Goal: Information Seeking & Learning: Learn about a topic

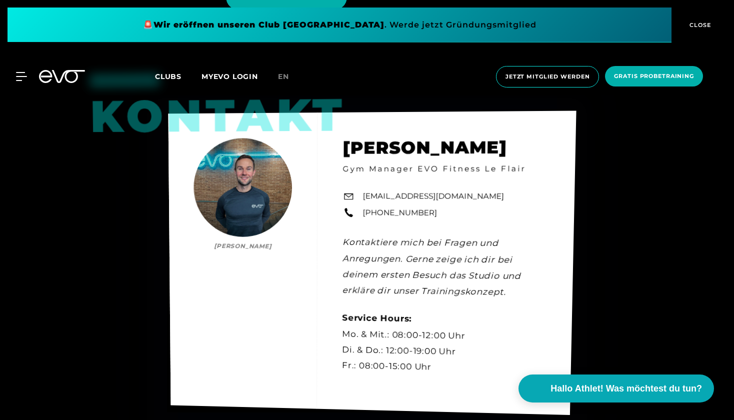
scroll to position [2640, 1]
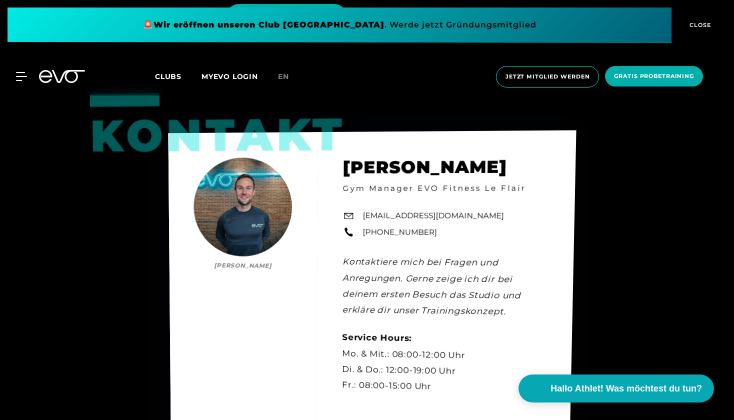
click at [477, 216] on div "Kontakt [PERSON_NAME] [PERSON_NAME] Gym Manager EVO Fitness Le Flair [EMAIL_ADD…" at bounding box center [372, 282] width 408 height 304
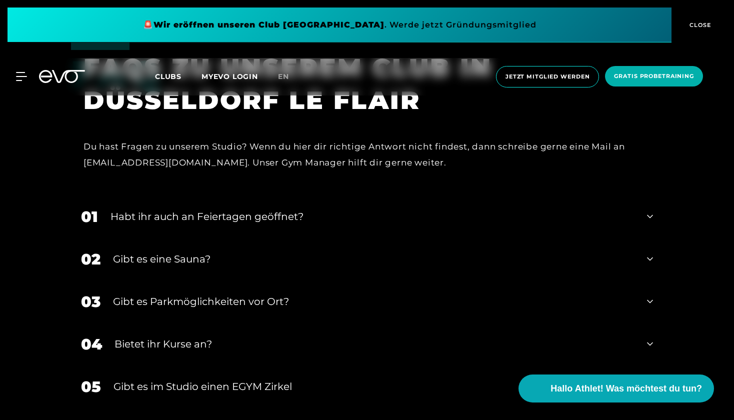
scroll to position [3099, 0]
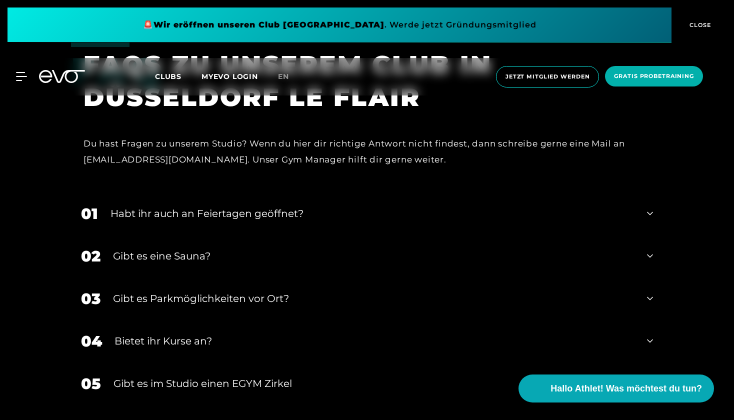
click at [477, 216] on div "Habt ihr auch an Feiertagen geöffnet?" at bounding box center [373, 213] width 524 height 15
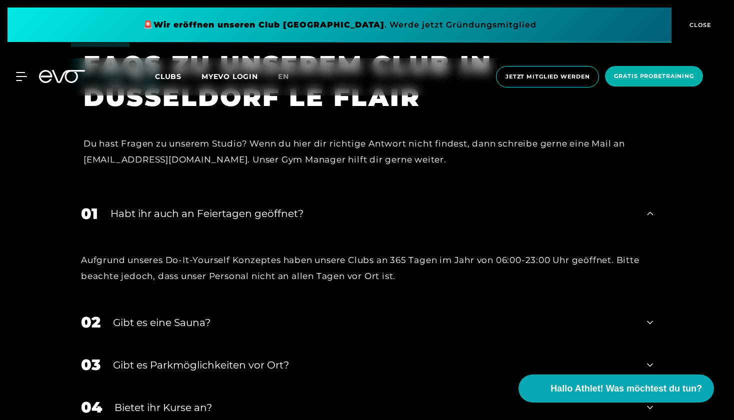
click at [477, 216] on div "Habt ihr auch an Feiertagen geöffnet?" at bounding box center [373, 213] width 524 height 15
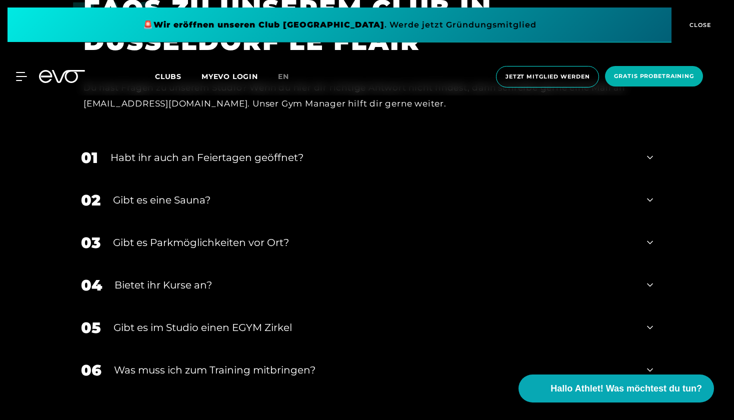
scroll to position [3157, 0]
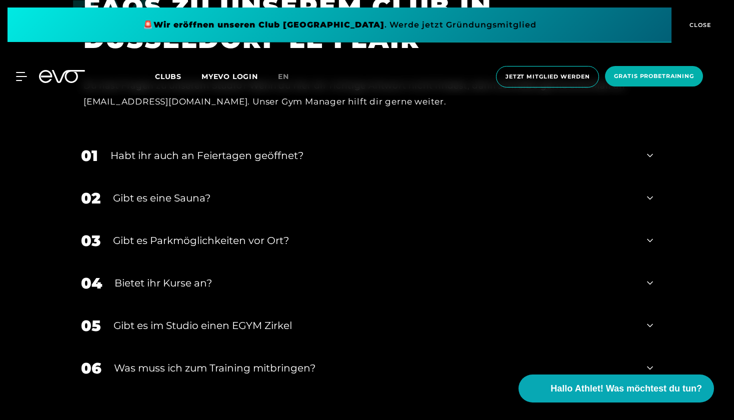
click at [220, 191] on div "Gibt es eine Sauna?" at bounding box center [374, 198] width 522 height 15
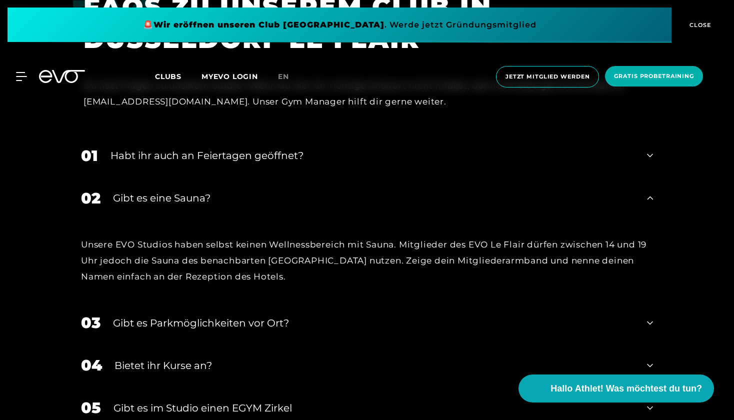
click at [220, 191] on div "Gibt es eine Sauna?" at bounding box center [374, 198] width 522 height 15
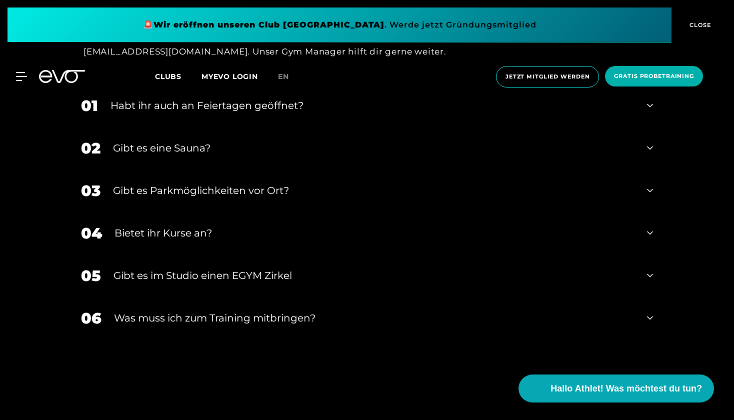
scroll to position [3211, 0]
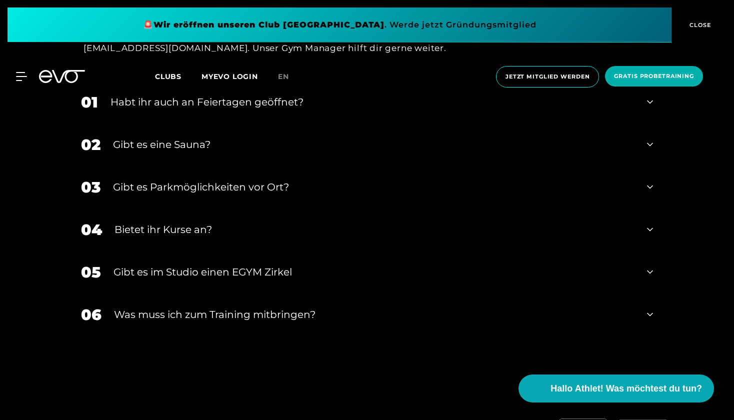
click at [215, 230] on div "Bietet ihr Kurse an?" at bounding box center [375, 229] width 520 height 15
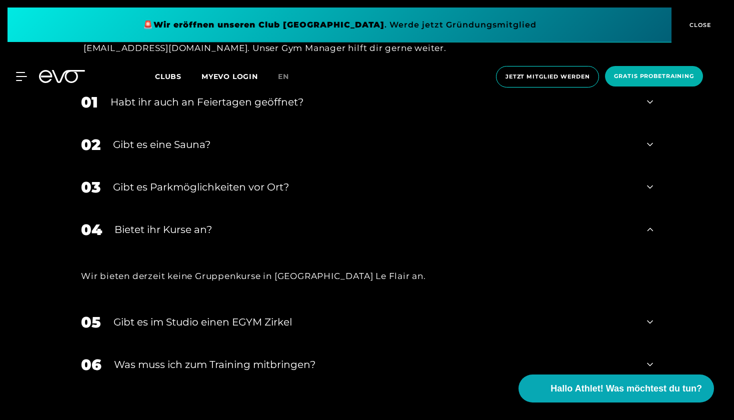
click at [215, 230] on div "Bietet ihr Kurse an?" at bounding box center [375, 229] width 520 height 15
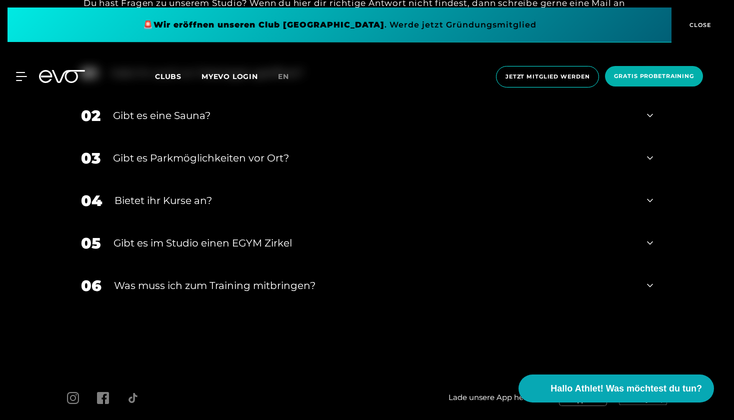
scroll to position [3245, 0]
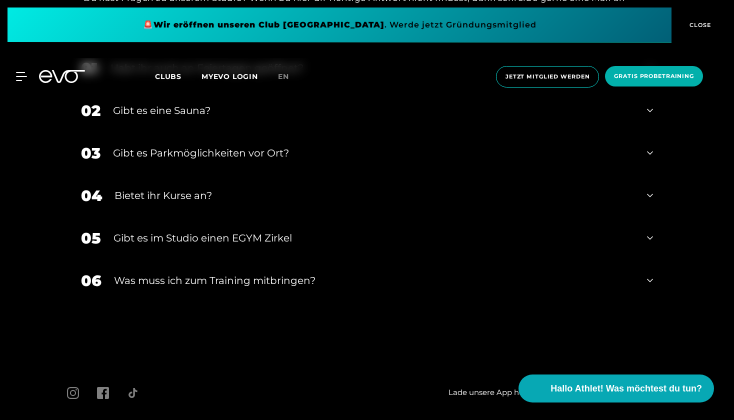
click at [220, 236] on div "Gibt es im Studio einen EGYM Zirkel" at bounding box center [374, 238] width 521 height 15
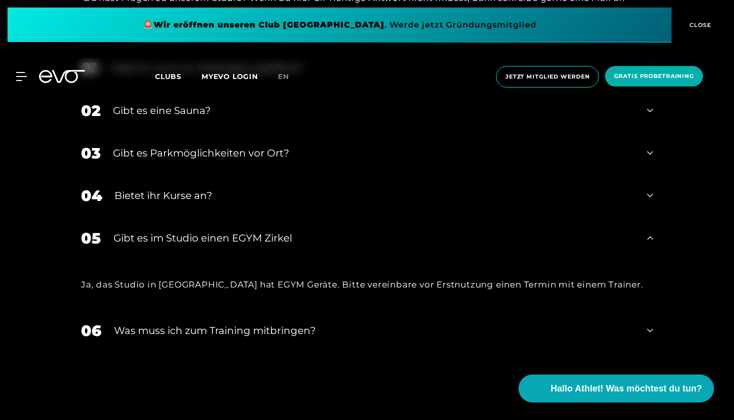
click at [220, 236] on div "Gibt es im Studio einen EGYM Zirkel" at bounding box center [374, 238] width 521 height 15
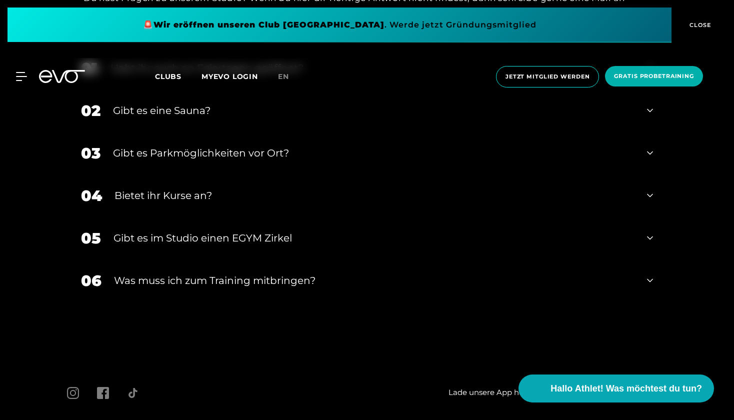
click at [215, 273] on div "Was muss ich zum Training mitbringen?" at bounding box center [374, 280] width 521 height 15
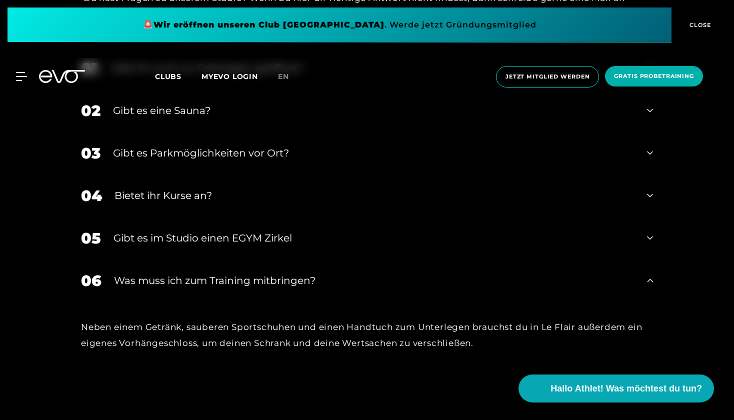
click at [215, 273] on div "Was muss ich zum Training mitbringen?" at bounding box center [374, 280] width 521 height 15
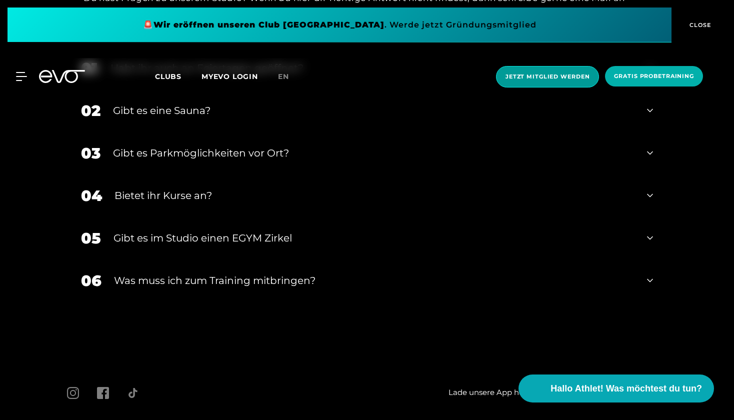
click at [563, 81] on span "Jetzt Mitglied werden" at bounding box center [547, 77] width 103 height 22
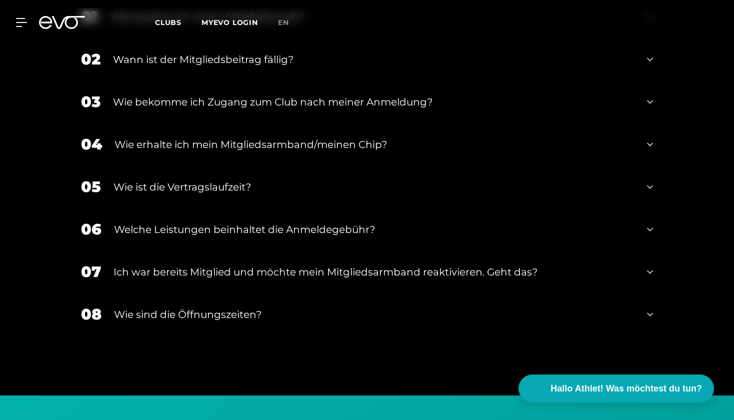
scroll to position [1375, 0]
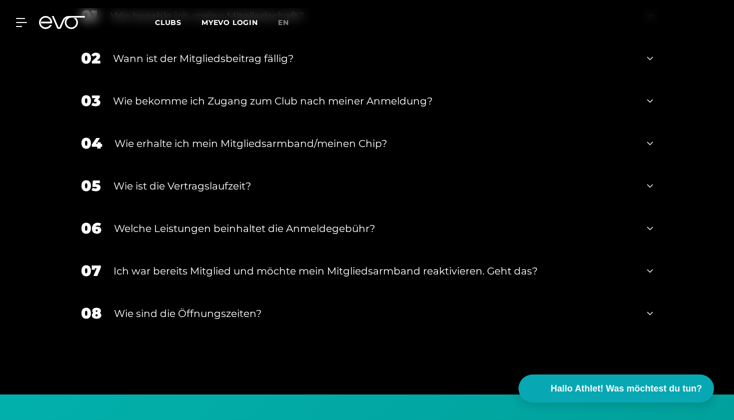
click at [254, 145] on div "Wie erhalte ich mein Mitgliedsarmband/meinen Chip?" at bounding box center [375, 143] width 520 height 15
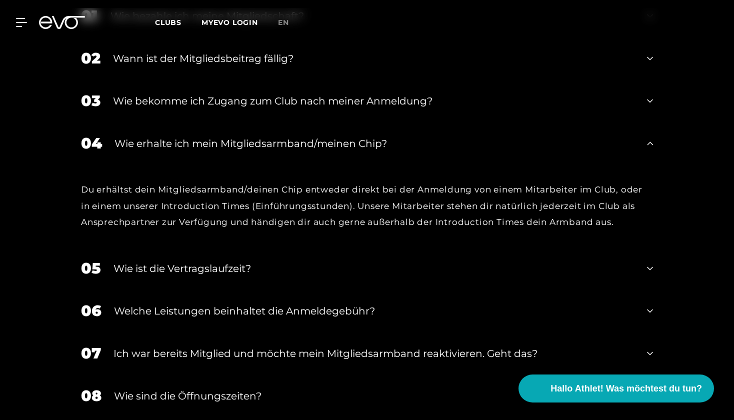
click at [254, 145] on div "Wie erhalte ich mein Mitgliedsarmband/meinen Chip?" at bounding box center [375, 143] width 520 height 15
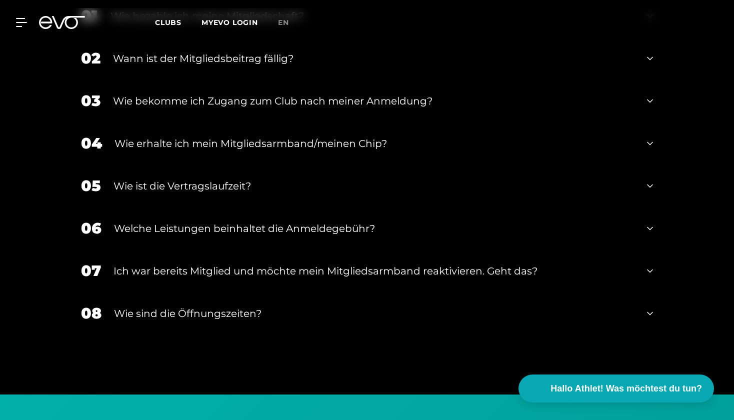
click at [226, 309] on div "Wie sind die Öffnungszeiten?" at bounding box center [374, 313] width 521 height 15
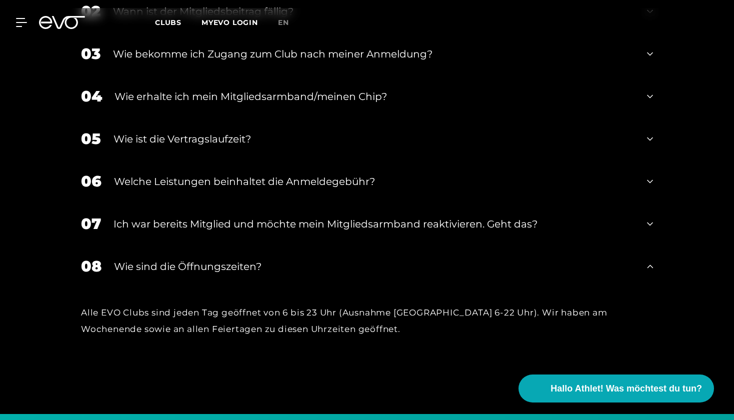
scroll to position [1423, 0]
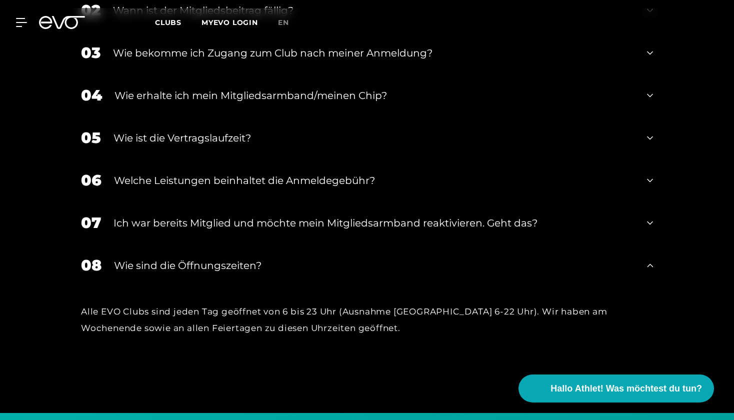
click at [229, 270] on div "Wie sind die Öffnungszeiten?" at bounding box center [374, 265] width 521 height 15
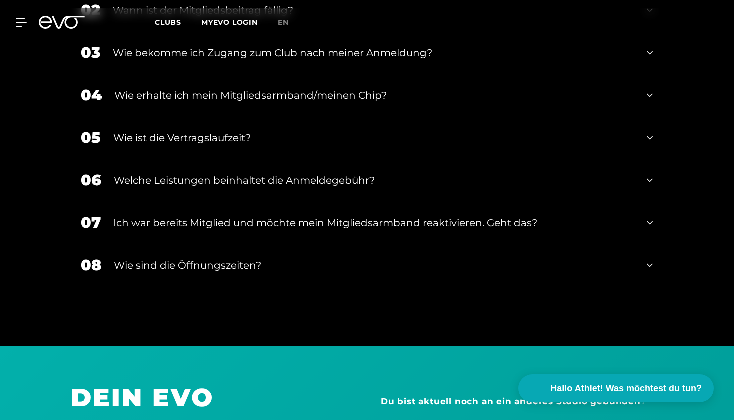
click at [236, 233] on div "07 Ich war bereits Mitglied und möchte mein Mitgliedsarmband reaktivieren. Geht…" at bounding box center [367, 223] width 592 height 43
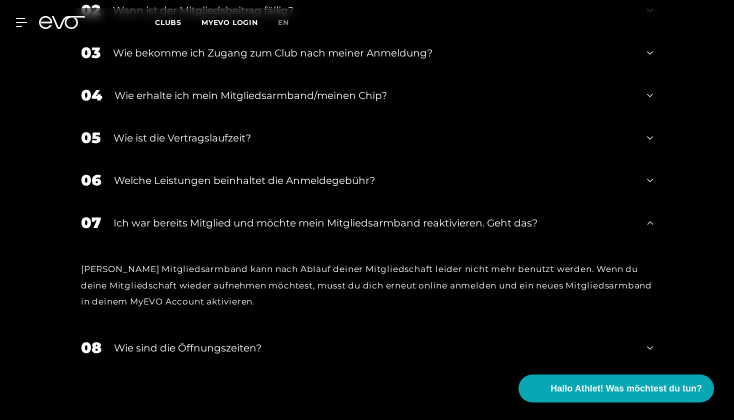
click at [236, 233] on div "07 Ich war bereits Mitglied und möchte mein Mitgliedsarmband reaktivieren. Geht…" at bounding box center [367, 223] width 592 height 43
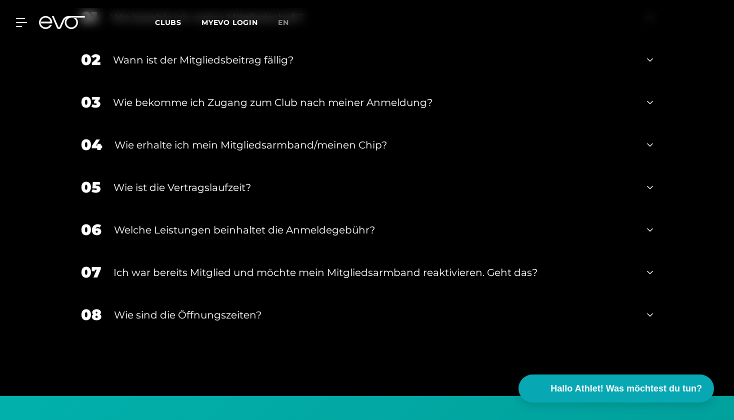
scroll to position [1375, 0]
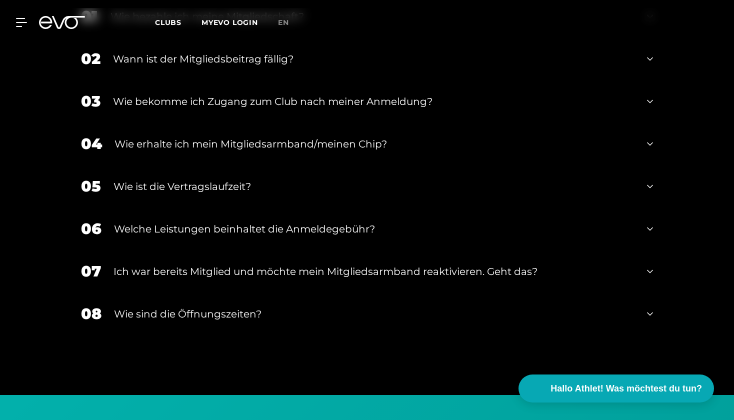
click at [236, 233] on div "Welche Leistungen beinhaltet die Anmeldegebühr?" at bounding box center [374, 229] width 521 height 15
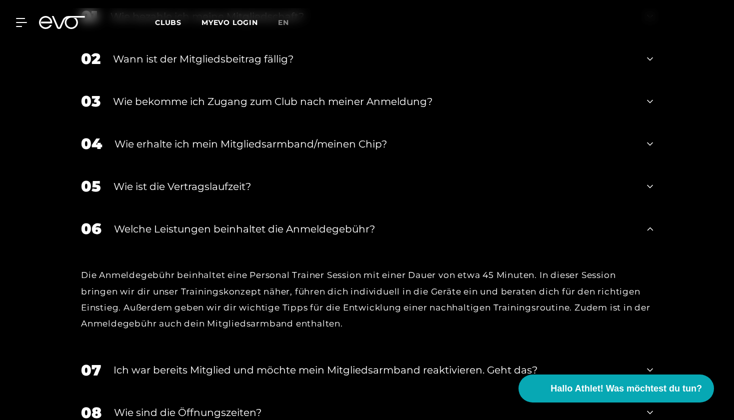
click at [236, 233] on div "Welche Leistungen beinhaltet die Anmeldegebühr?" at bounding box center [374, 229] width 521 height 15
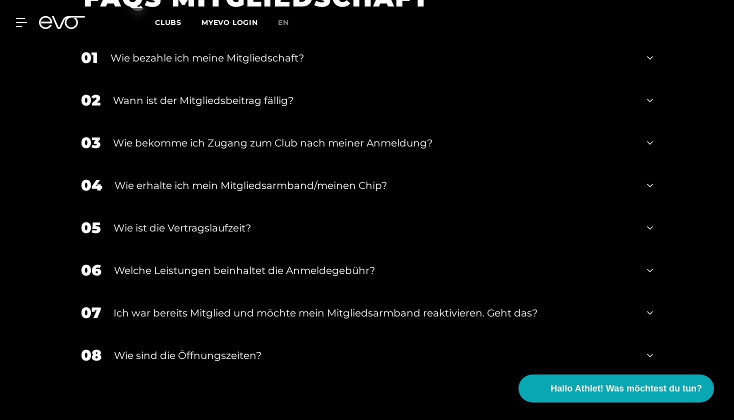
scroll to position [1332, 0]
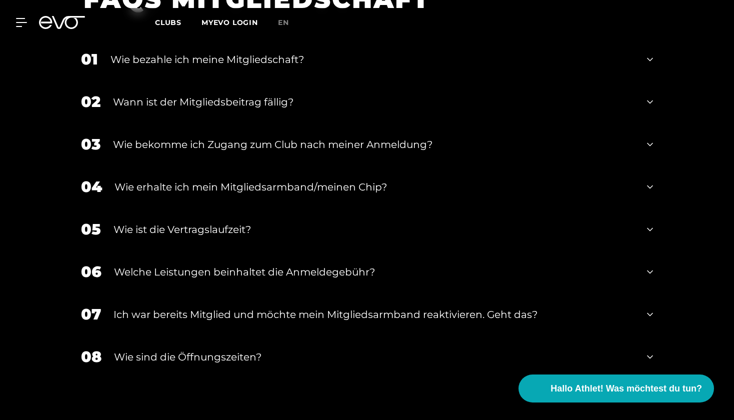
click at [236, 233] on div "Wie ist die Vertragslaufzeit?" at bounding box center [374, 229] width 521 height 15
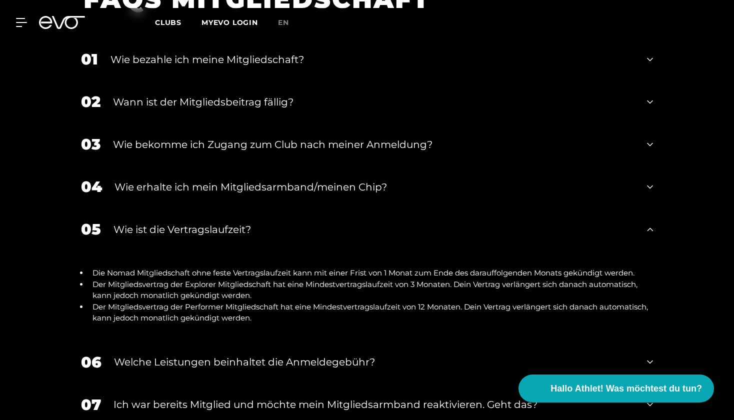
click at [236, 233] on div "Wie ist die Vertragslaufzeit?" at bounding box center [374, 229] width 521 height 15
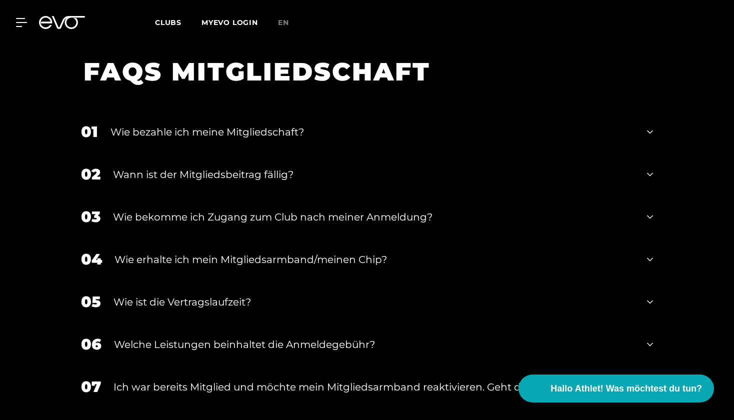
scroll to position [1259, 0]
click at [229, 261] on div "Wie erhalte ich mein Mitgliedsarmband/meinen Chip?" at bounding box center [375, 259] width 520 height 15
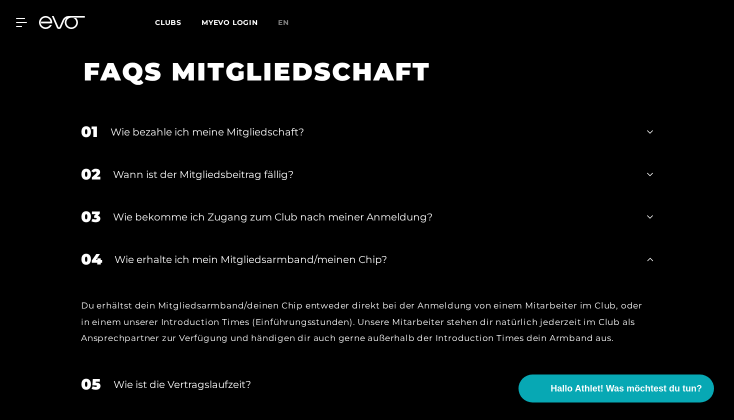
click at [229, 261] on div "Wie erhalte ich mein Mitgliedsarmband/meinen Chip?" at bounding box center [375, 259] width 520 height 15
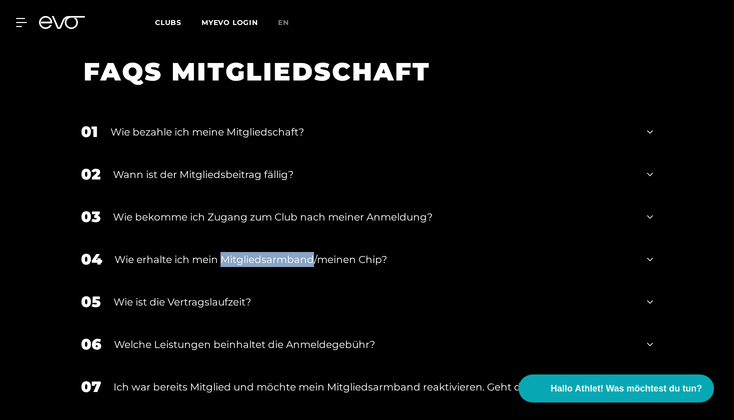
click at [47, 276] on div "FAQS MITGLIEDSCHAFT 01 Wie bezahle ich meine Mitgliedschaft? 02 [PERSON_NAME] i…" at bounding box center [367, 272] width 734 height 458
click at [190, 301] on div "Wie ist die Vertragslaufzeit?" at bounding box center [374, 302] width 521 height 15
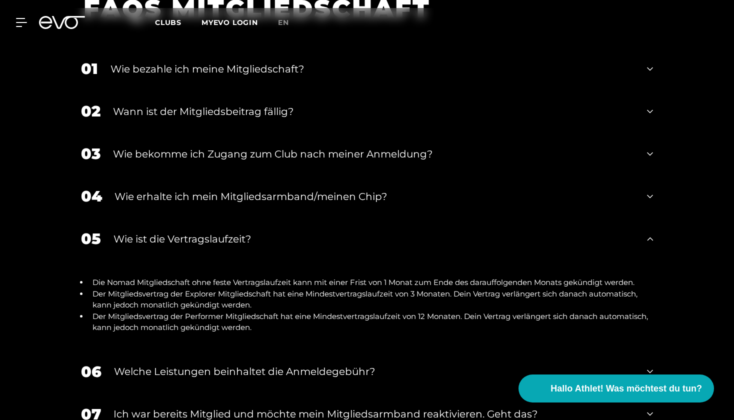
scroll to position [1330, 0]
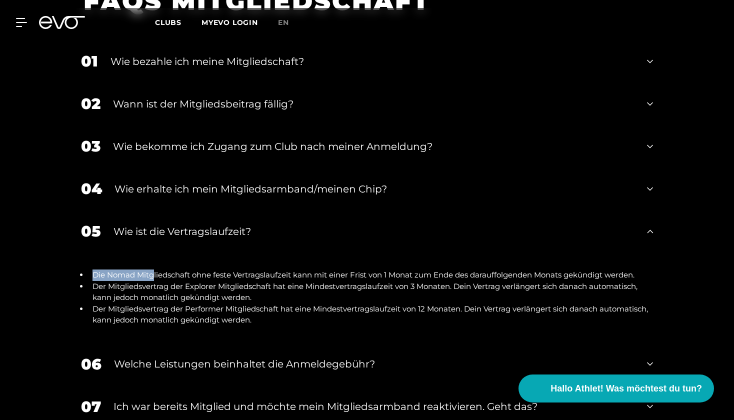
drag, startPoint x: 152, startPoint y: 274, endPoint x: 406, endPoint y: 269, distance: 253.7
click at [406, 269] on div "Die Nomad Mitgliedschaft ohne feste Vertragslaufzeit kann mit einer Frist von 1…" at bounding box center [367, 298] width 592 height 91
click at [407, 265] on div "Die Nomad Mitgliedschaft ohne feste Vertragslaufzeit kann mit einer Frist von 1…" at bounding box center [367, 298] width 592 height 91
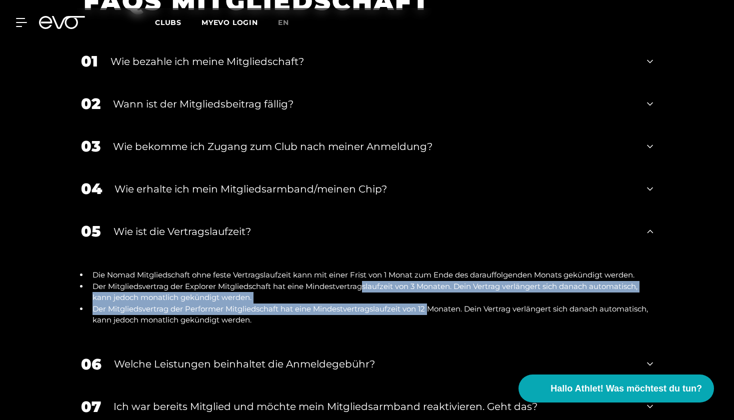
drag, startPoint x: 365, startPoint y: 282, endPoint x: 433, endPoint y: 307, distance: 72.3
click at [433, 307] on ul "Die Nomad Mitgliedschaft ohne feste Vertragslaufzeit kann mit einer Frist von 1…" at bounding box center [367, 298] width 572 height 57
click at [433, 307] on li "Der Mitgliedsvertrag der Performer Mitgliedschaft hat eine Mindestvertragslaufz…" at bounding box center [371, 315] width 565 height 23
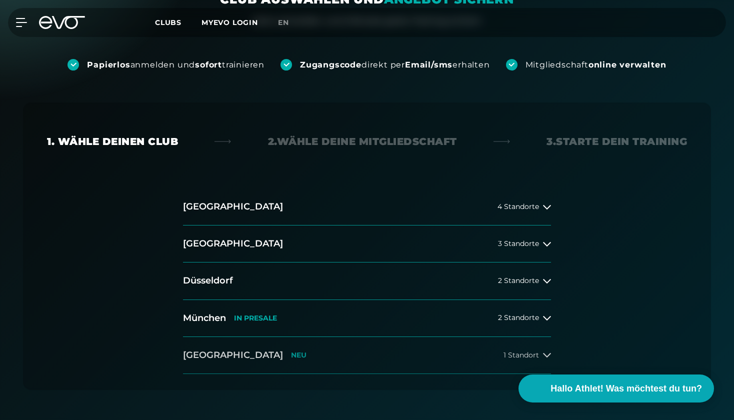
scroll to position [119, 0]
click at [461, 280] on button "Düsseldorf 2 Standorte" at bounding box center [367, 280] width 368 height 37
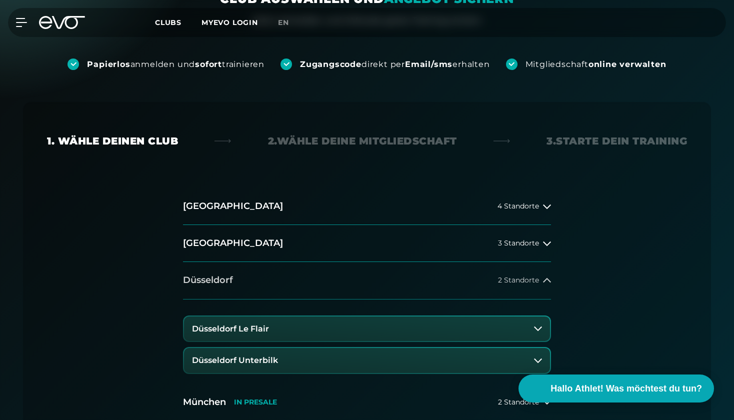
click at [412, 287] on button "Düsseldorf 2 Standorte" at bounding box center [367, 280] width 368 height 37
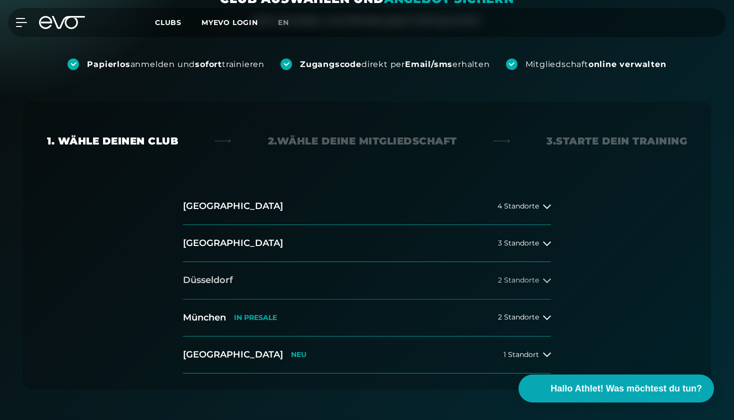
click at [411, 295] on button "Düsseldorf 2 Standorte" at bounding box center [367, 280] width 368 height 37
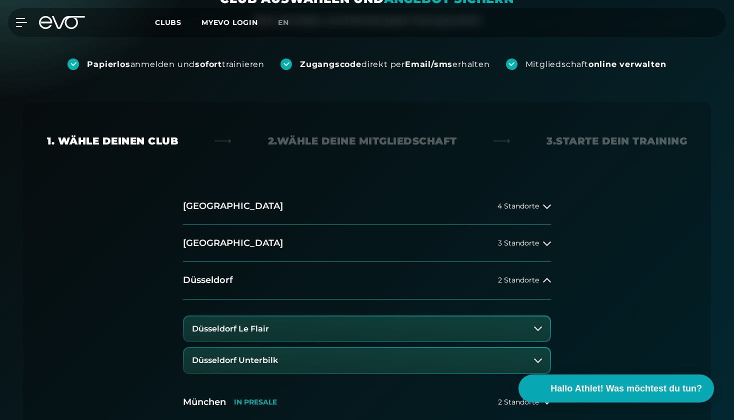
click at [272, 327] on button "Düsseldorf Le Flair" at bounding box center [367, 329] width 366 height 25
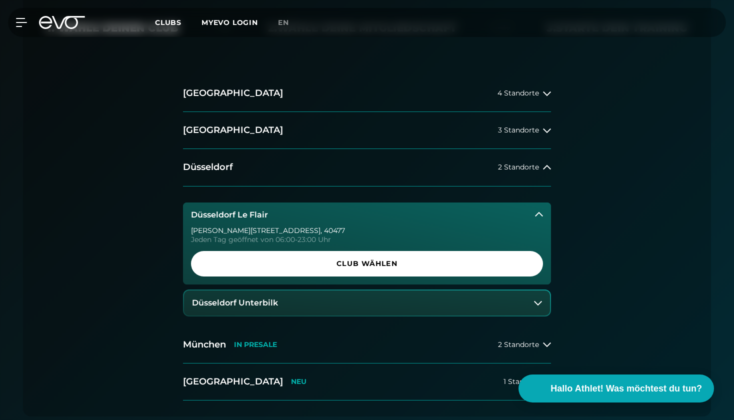
scroll to position [219, 0]
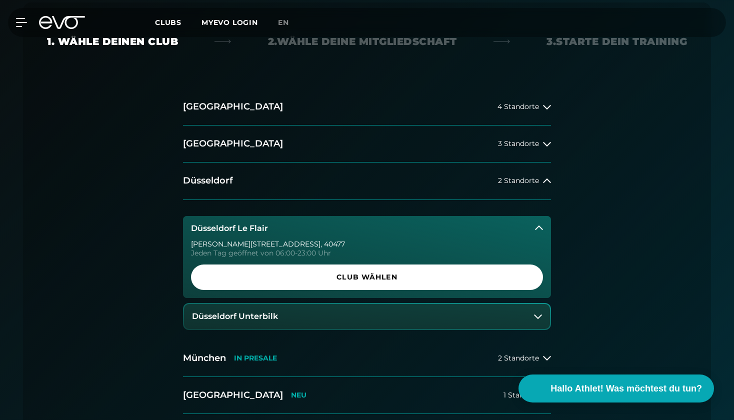
click at [283, 315] on button "Düsseldorf Unterbilk" at bounding box center [367, 316] width 366 height 25
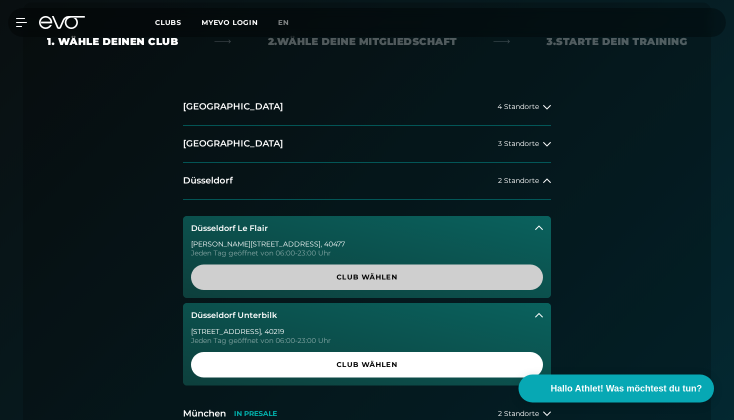
click at [311, 267] on link "Club wählen" at bounding box center [367, 278] width 352 height 26
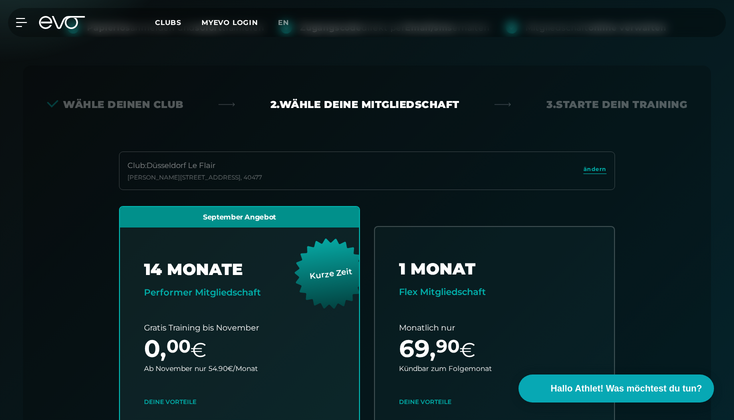
scroll to position [156, 0]
click at [596, 173] on span "ändern" at bounding box center [595, 169] width 23 height 9
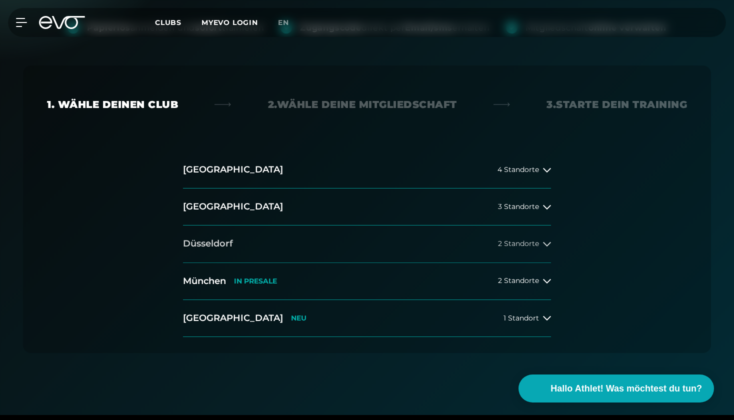
click at [471, 234] on button "Düsseldorf 2 Standorte" at bounding box center [367, 244] width 368 height 37
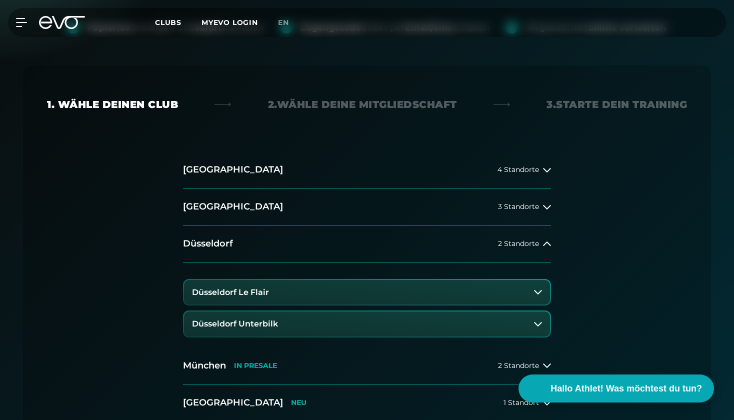
click at [371, 319] on button "Düsseldorf Unterbilk" at bounding box center [367, 324] width 366 height 25
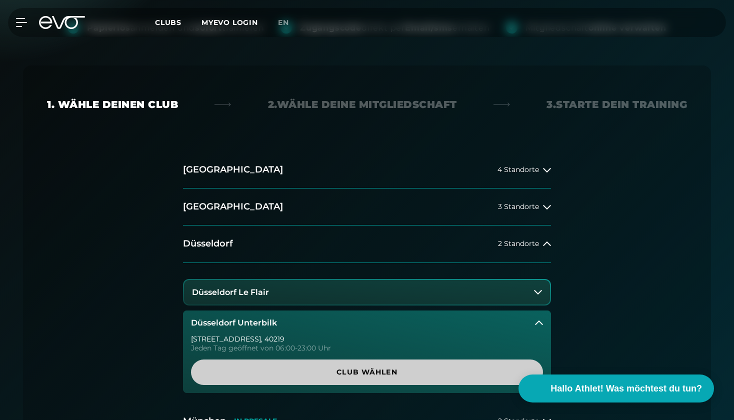
click at [346, 376] on span "Club wählen" at bounding box center [367, 372] width 304 height 11
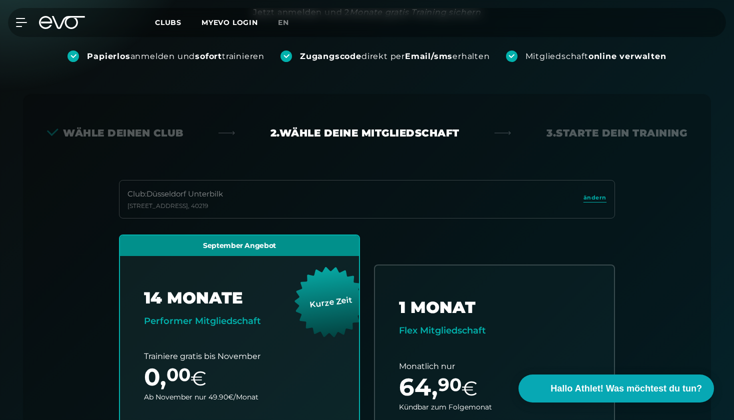
scroll to position [72, 0]
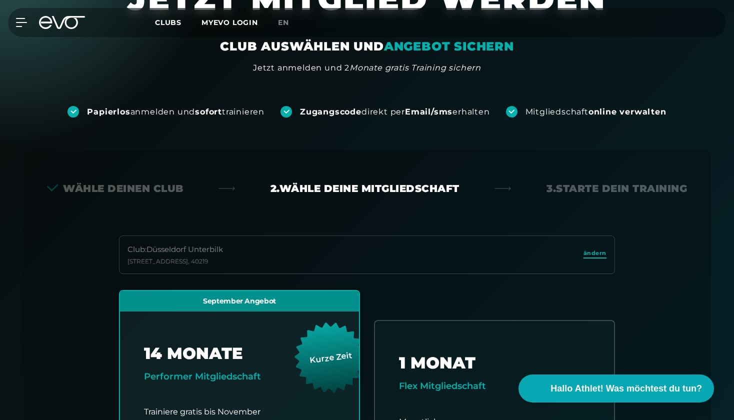
click at [600, 256] on span "ändern" at bounding box center [595, 253] width 23 height 9
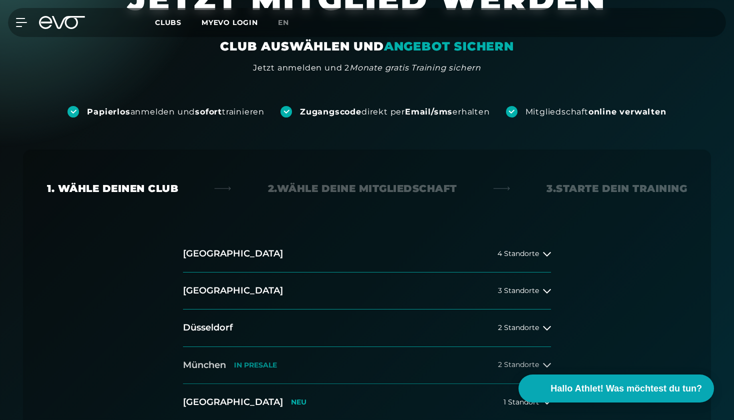
click at [513, 364] on span "2 Standorte" at bounding box center [518, 365] width 41 height 8
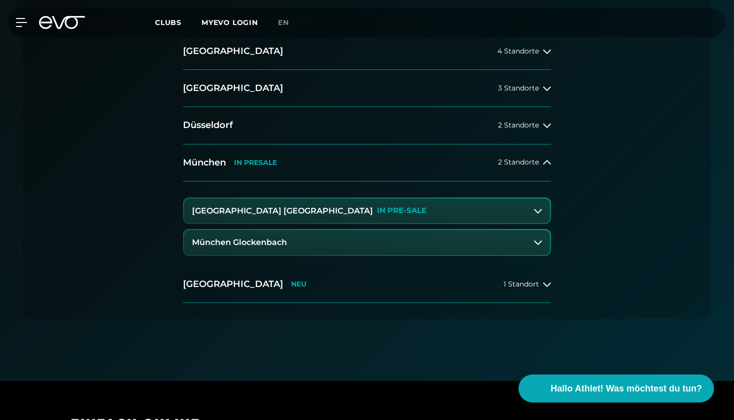
scroll to position [263, 0]
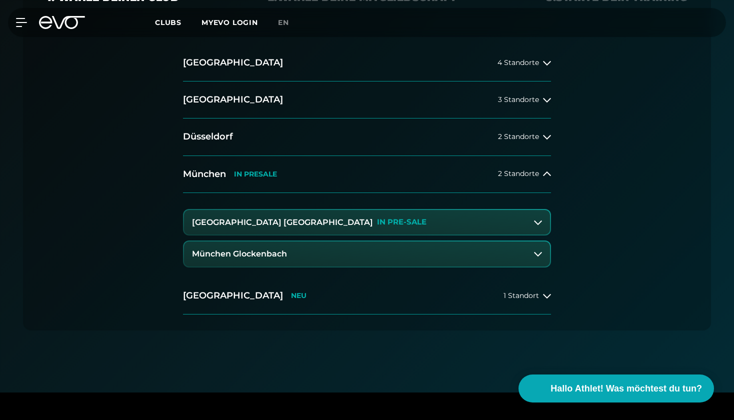
click at [289, 251] on button "München Glockenbach" at bounding box center [367, 254] width 366 height 25
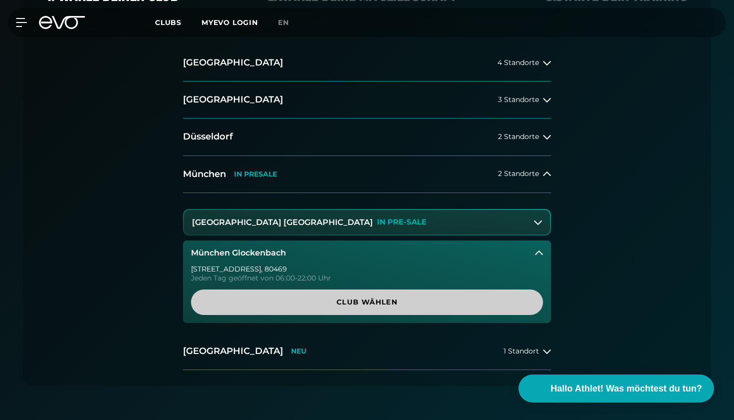
click at [298, 301] on span "Club wählen" at bounding box center [367, 302] width 304 height 11
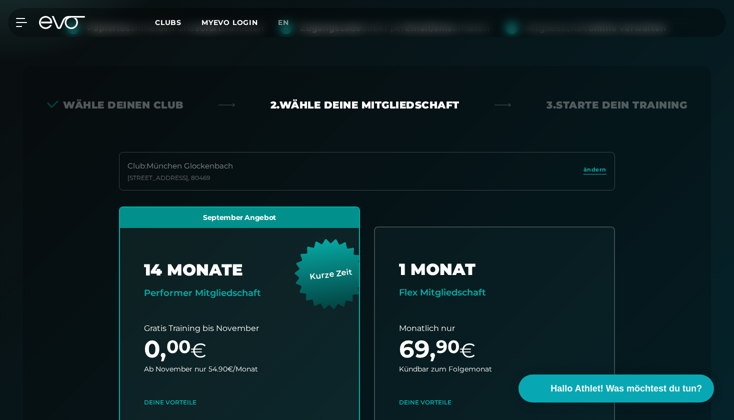
scroll to position [154, 0]
